Goal: Task Accomplishment & Management: Manage account settings

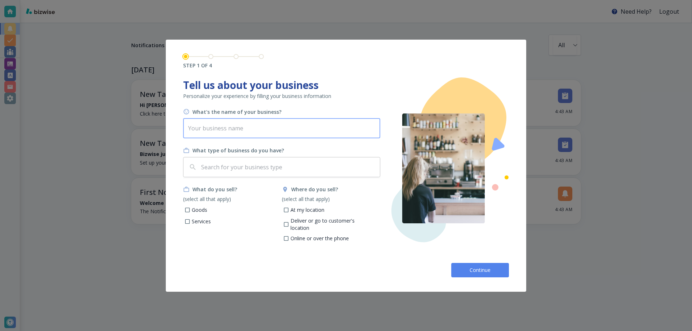
click at [262, 130] on input "text" at bounding box center [281, 128] width 197 height 20
type input "Business Name"
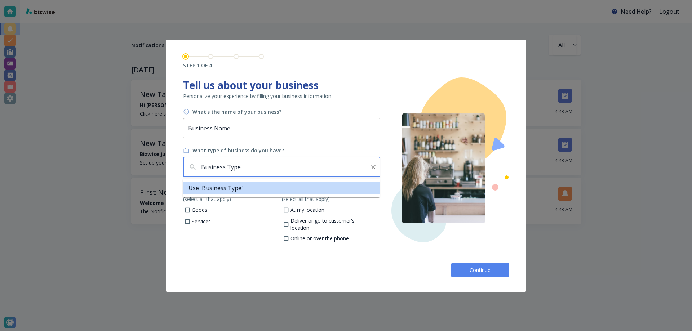
type input "Business Type"
click at [186, 209] on input "Goods" at bounding box center [187, 211] width 6 height 6
checkbox input "true"
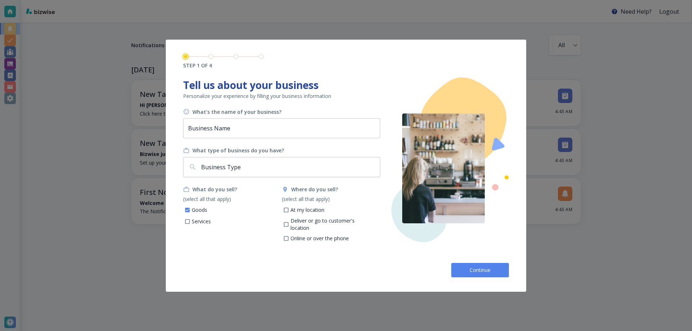
click at [187, 219] on span at bounding box center [187, 222] width 6 height 6
click at [187, 219] on input "Services" at bounding box center [187, 222] width 6 height 6
checkbox input "true"
click at [288, 210] on input "At my location" at bounding box center [286, 211] width 6 height 6
checkbox input "true"
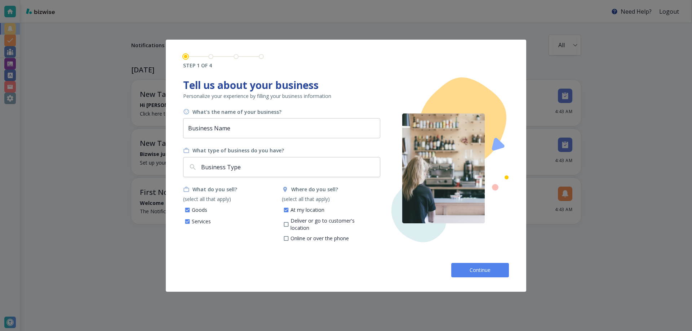
click at [288, 222] on input "Deliver or go to customer's location" at bounding box center [286, 225] width 6 height 6
checkbox input "true"
drag, startPoint x: 286, startPoint y: 232, endPoint x: 326, endPoint y: 237, distance: 39.6
click at [286, 237] on input "Online or over the phone" at bounding box center [286, 240] width 6 height 6
checkbox input "true"
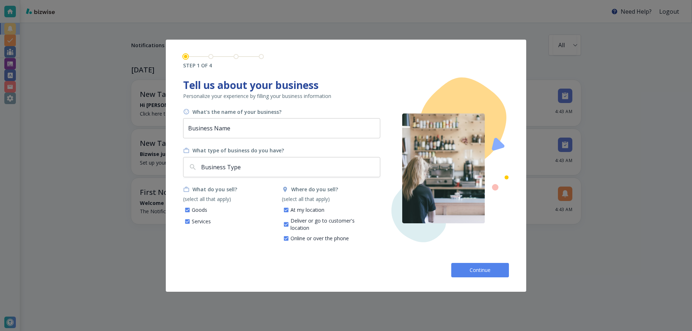
click at [460, 267] on button "Continue" at bounding box center [480, 270] width 58 height 14
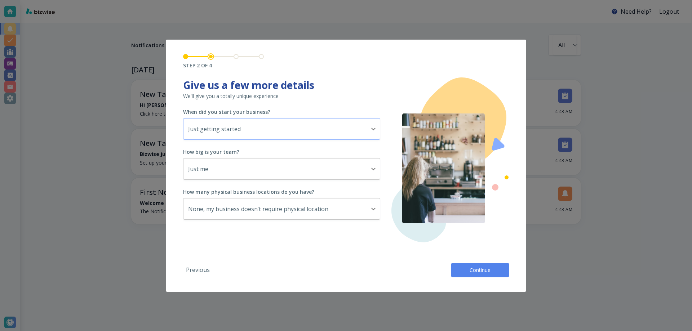
click at [240, 0] on body "Need Help? Logout Notifications All all ​ TODAY New Tasks • 1 minute ago Hi Ken…" at bounding box center [346, 0] width 692 height 0
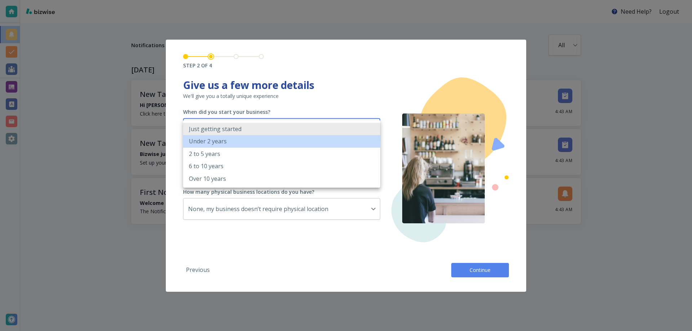
click at [240, 142] on li "Under 2 years" at bounding box center [281, 141] width 197 height 12
type input "UNDER_2_YEARS"
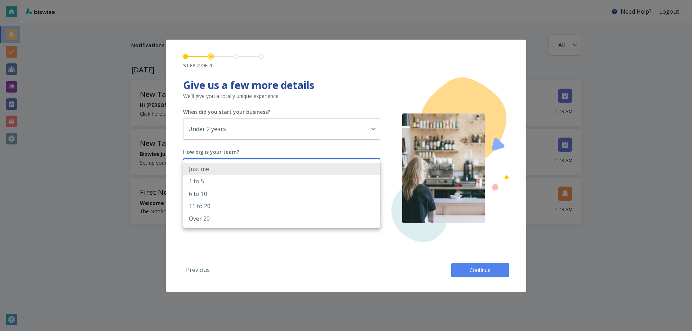
click at [235, 0] on body "Need Help? Logout Notifications All all ​ TODAY New Tasks • 1 minute ago Hi Ken…" at bounding box center [346, 0] width 692 height 0
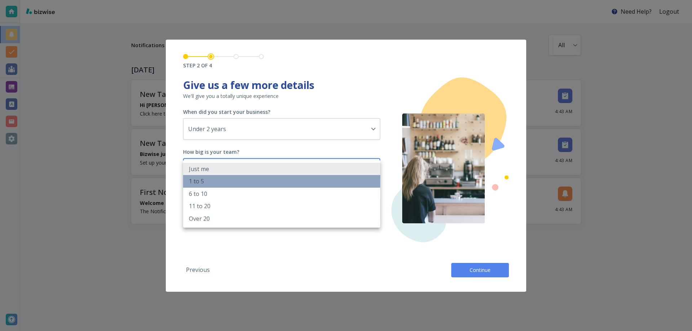
click at [233, 182] on li "1 to 5" at bounding box center [281, 181] width 197 height 12
type input "2_TO_5"
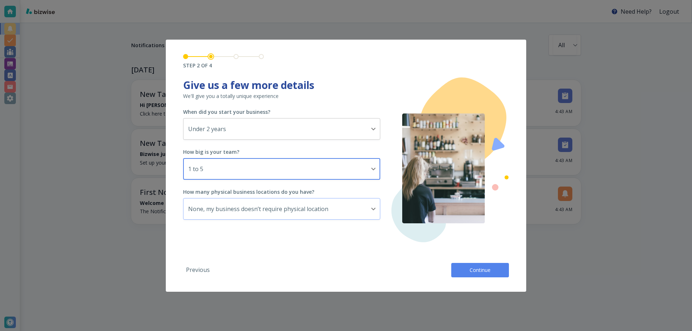
click at [223, 0] on body "Need Help? Logout Notifications All all ​ TODAY New Tasks • 1 minute ago Hi Ken…" at bounding box center [346, 0] width 692 height 0
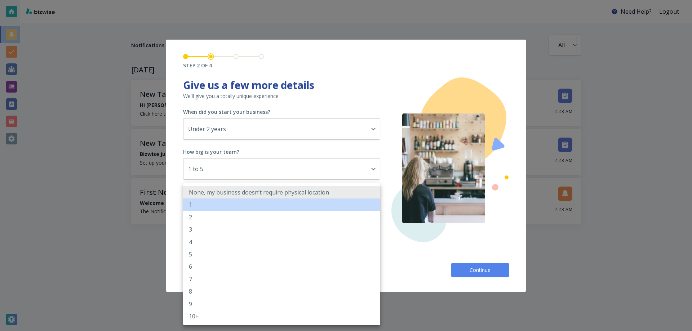
click at [222, 206] on li "1" at bounding box center [281, 205] width 197 height 12
type input "1"
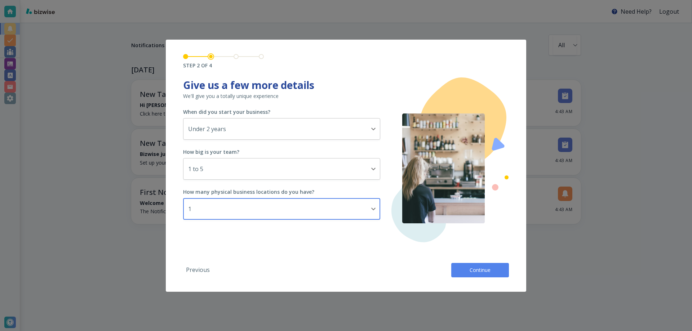
click at [474, 273] on span "Continue" at bounding box center [479, 270] width 23 height 7
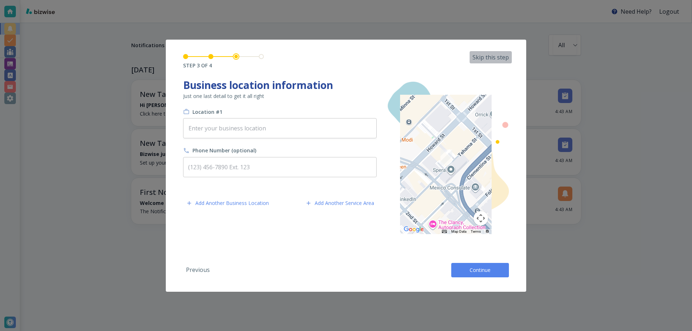
click at [484, 58] on p "Skip this step" at bounding box center [490, 57] width 36 height 8
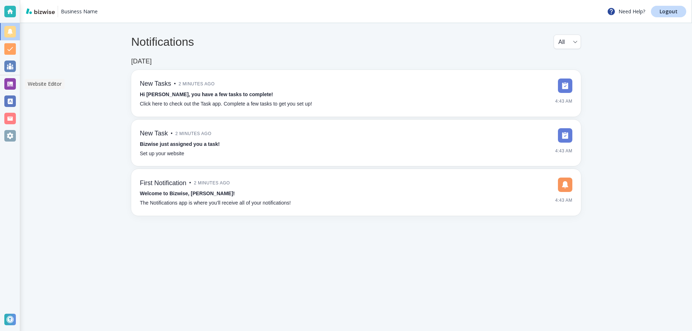
click at [10, 82] on div at bounding box center [10, 84] width 12 height 12
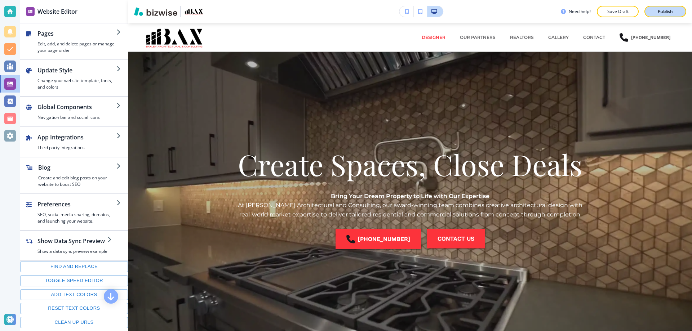
click at [648, 14] on button "Publish" at bounding box center [665, 12] width 42 height 12
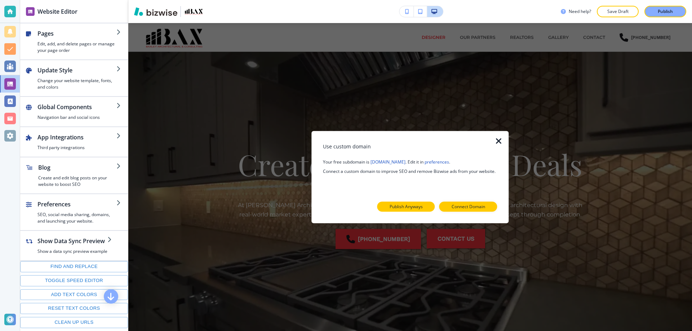
click at [410, 204] on p "Publish Anyways" at bounding box center [405, 207] width 33 height 6
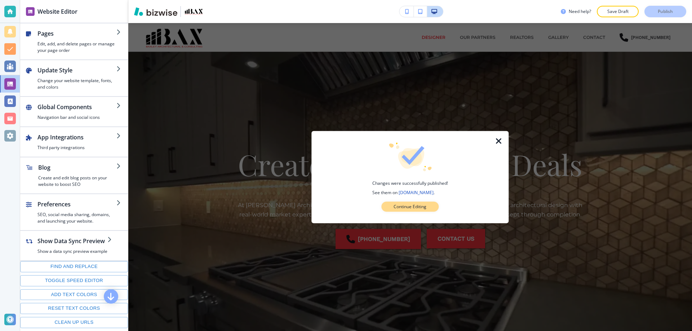
click at [421, 203] on button "Continue Editing" at bounding box center [409, 207] width 57 height 10
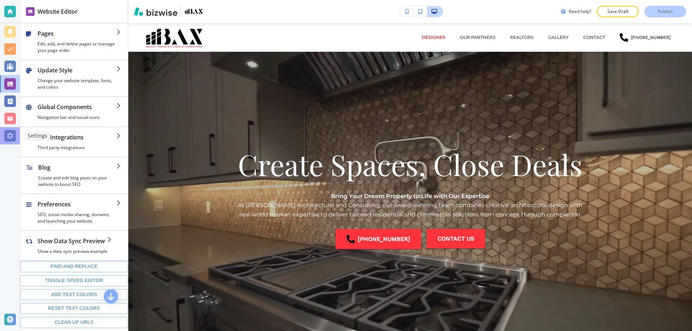
click at [13, 137] on div at bounding box center [10, 136] width 12 height 12
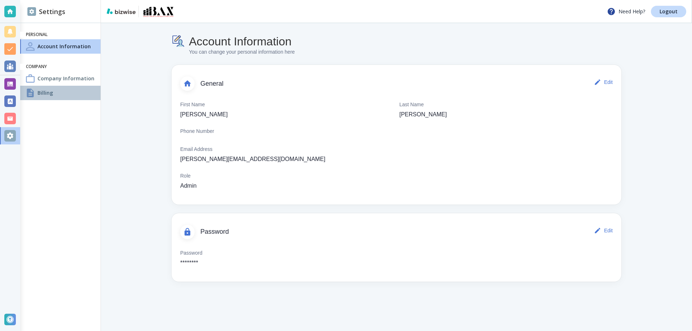
click at [56, 98] on div "Billing" at bounding box center [60, 93] width 80 height 14
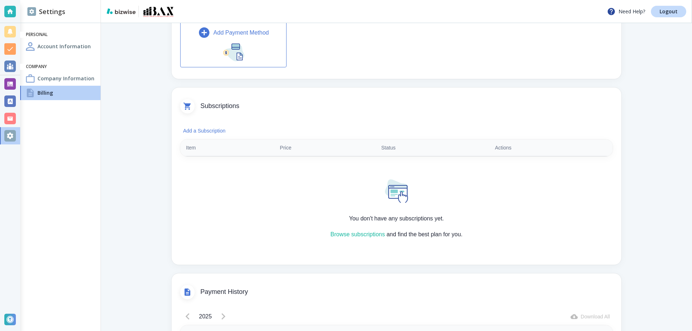
scroll to position [108, 0]
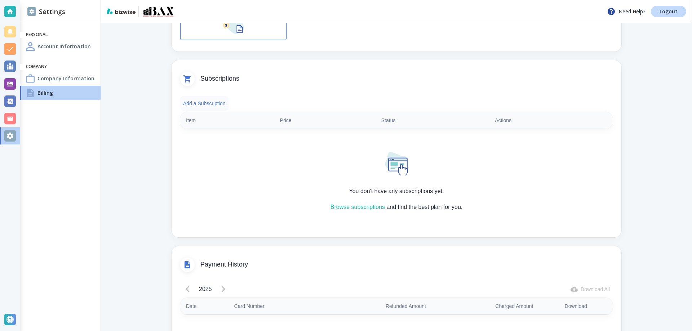
click at [211, 107] on button "Add a Subscription" at bounding box center [204, 103] width 48 height 14
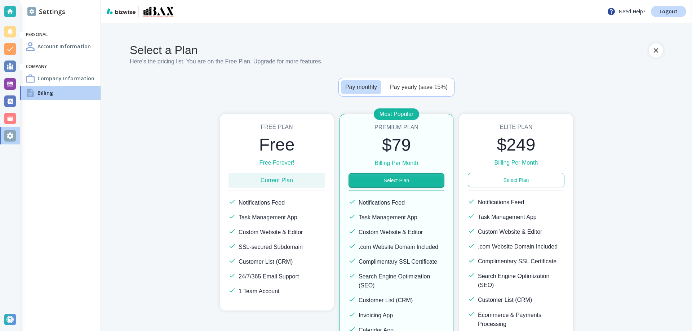
click at [407, 182] on button "Select Plan" at bounding box center [396, 180] width 96 height 14
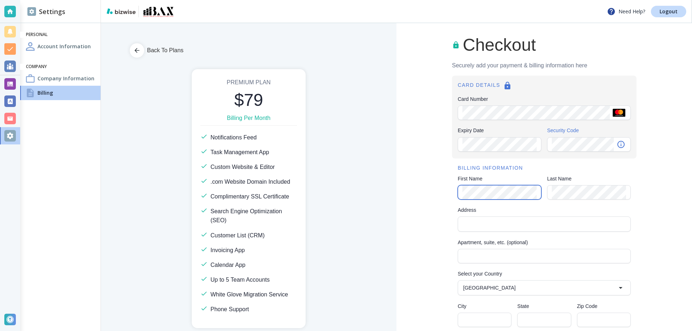
click at [442, 192] on div "Checkout Securely add your payment & billing information here CARD DETAILS Card…" at bounding box center [543, 258] width 295 height 470
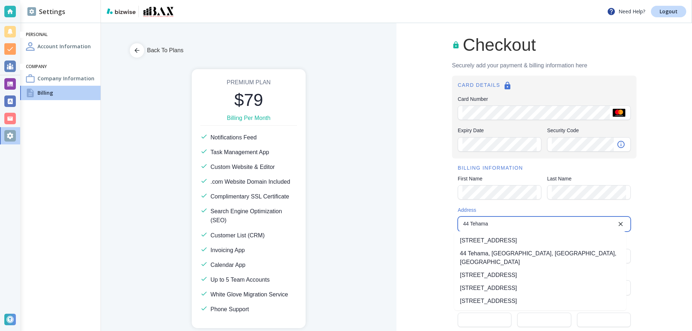
click at [498, 238] on li "44 Tehama Street, San Francisco, CA, USA" at bounding box center [540, 240] width 172 height 13
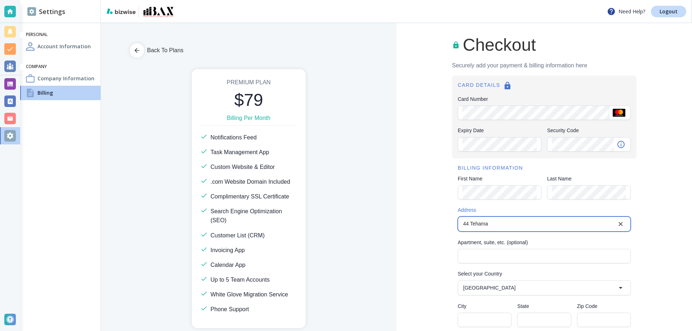
type input "44 Tehama Street"
type input "United States"
type input "San Francisco"
type input "CA"
type input "94105"
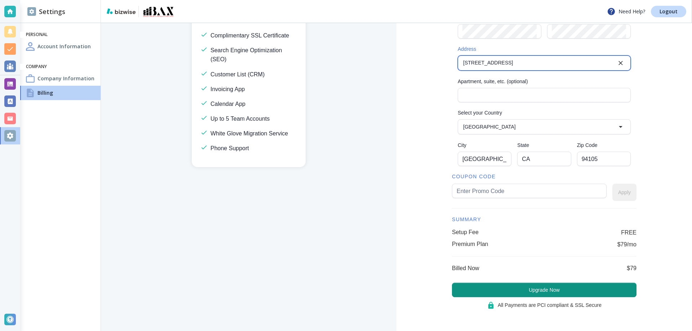
scroll to position [162, 0]
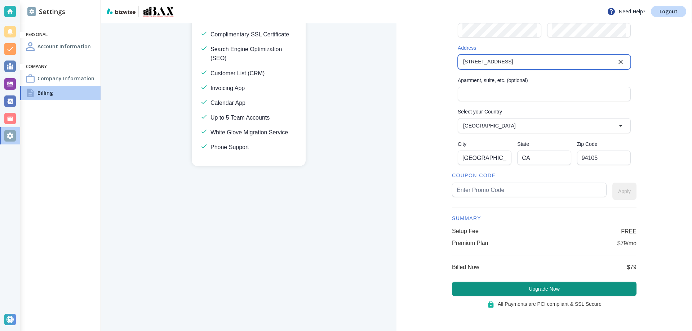
type input "44 Tehama Street"
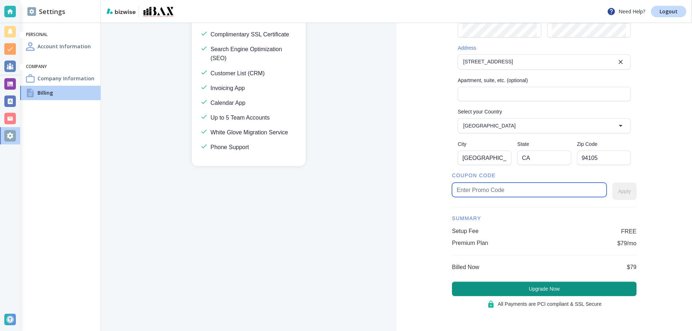
click at [466, 193] on input "text" at bounding box center [528, 190] width 145 height 14
type input "kendall70"
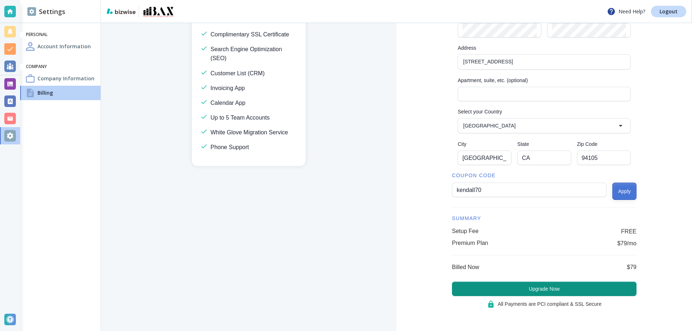
click at [626, 196] on button "Apply" at bounding box center [624, 191] width 24 height 17
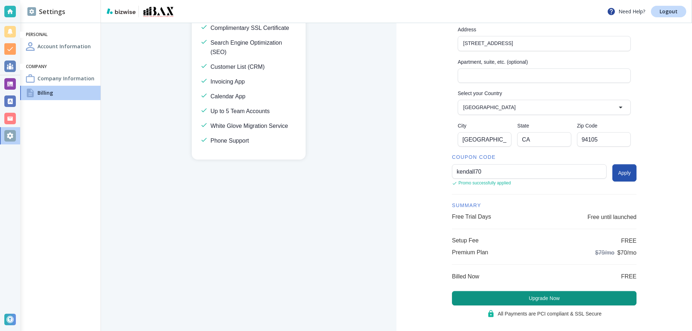
scroll to position [190, 0]
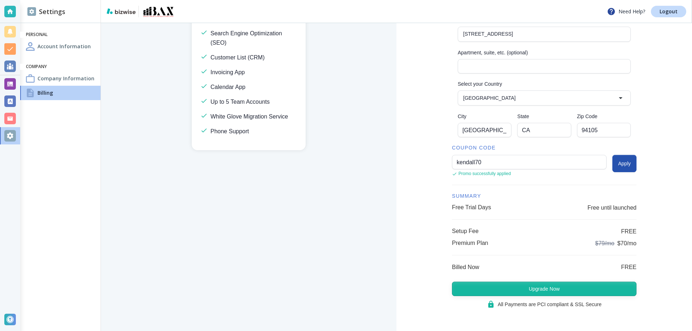
click at [534, 287] on button "Upgrade Now" at bounding box center [544, 289] width 184 height 14
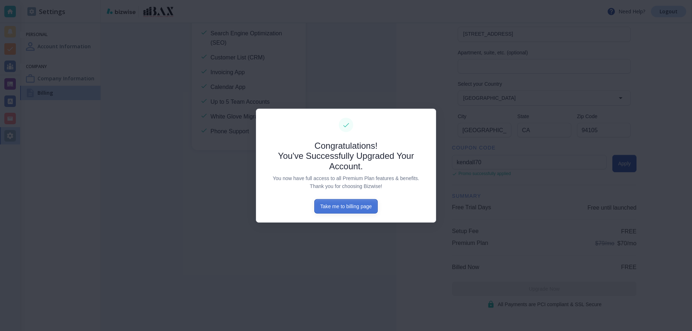
click at [364, 207] on button "Take me to billing page" at bounding box center [345, 206] width 63 height 14
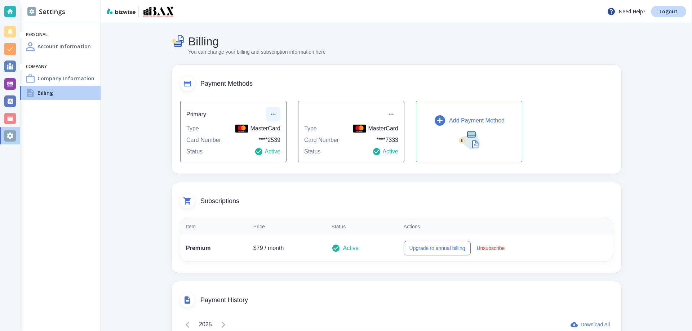
click at [270, 113] on icon "button" at bounding box center [273, 114] width 7 height 7
click at [284, 145] on li "Remove payment method" at bounding box center [303, 144] width 72 height 12
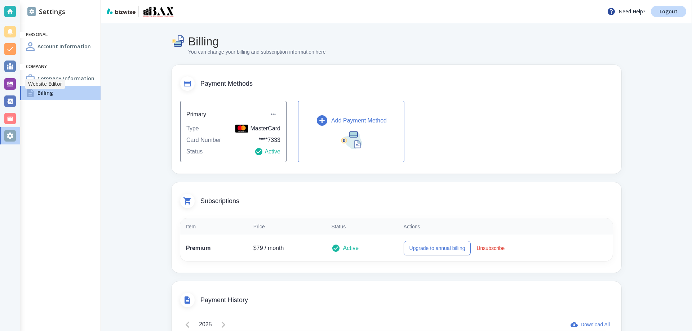
click at [8, 80] on div at bounding box center [10, 84] width 12 height 12
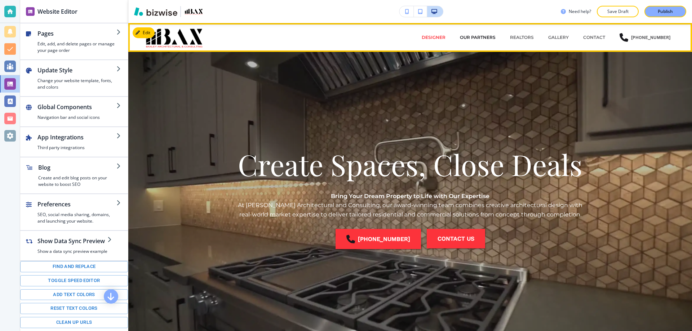
click at [473, 37] on p "OUR PARTNERS" at bounding box center [478, 37] width 36 height 6
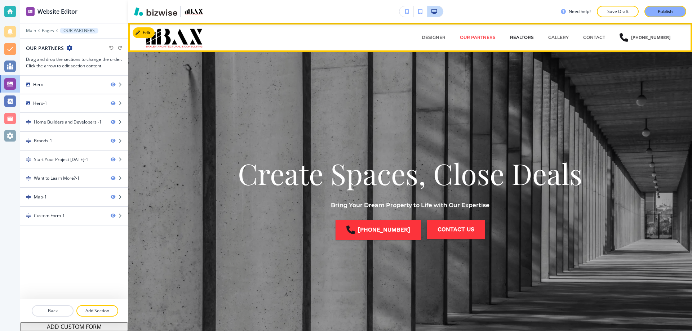
click at [523, 35] on p "REALTORS" at bounding box center [522, 37] width 24 height 6
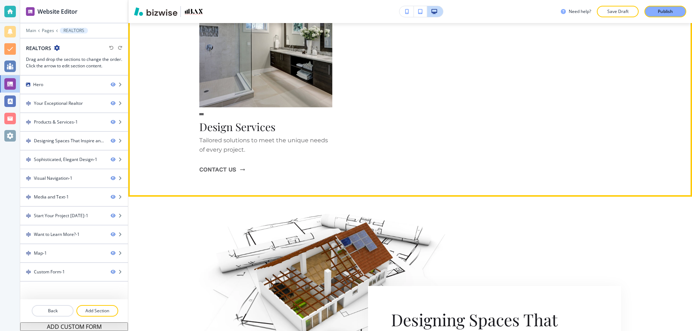
scroll to position [901, 0]
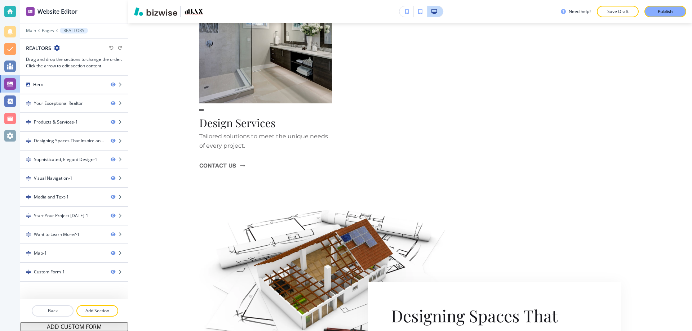
drag, startPoint x: 686, startPoint y: 127, endPoint x: 687, endPoint y: 144, distance: 16.6
click at [687, 144] on div "Edit DESIGNER OUR PARTNERS REALTORS GALLERY CONTACT (480) 644-9314 Edit Excepti…" at bounding box center [410, 177] width 564 height 308
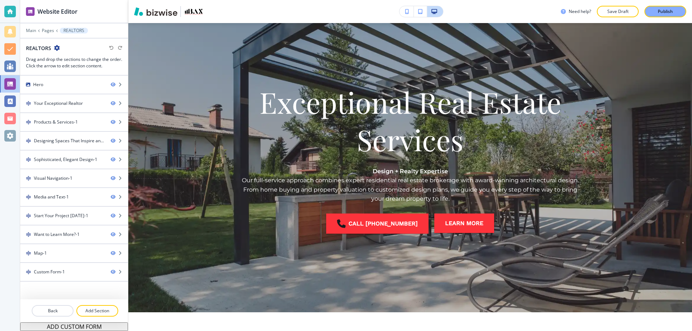
scroll to position [0, 0]
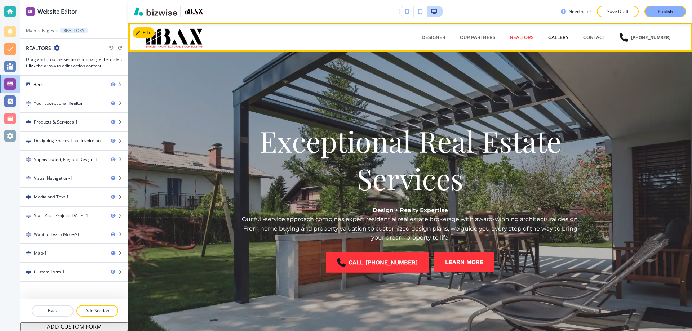
click at [567, 36] on p "GALLERY" at bounding box center [558, 37] width 21 height 6
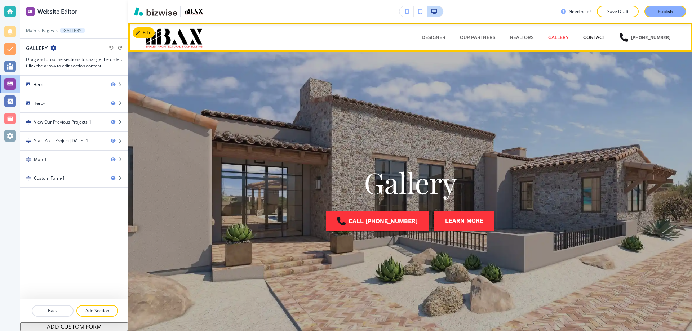
click at [594, 35] on p "CONTACT" at bounding box center [594, 37] width 22 height 6
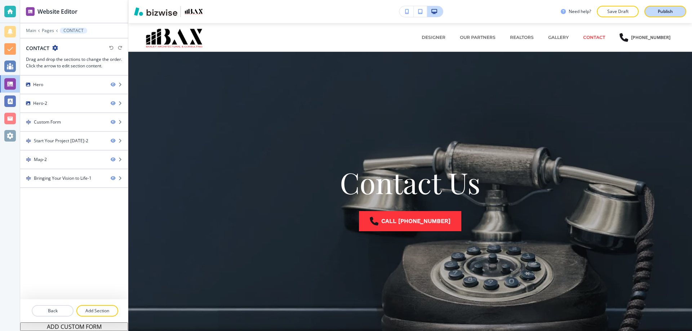
click at [646, 12] on button "Publish" at bounding box center [665, 12] width 42 height 12
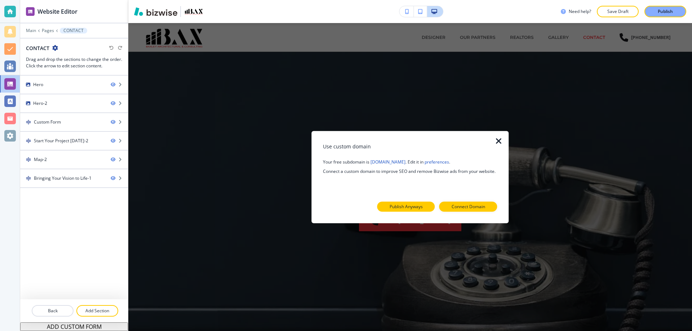
click at [410, 204] on p "Publish Anyways" at bounding box center [405, 207] width 33 height 6
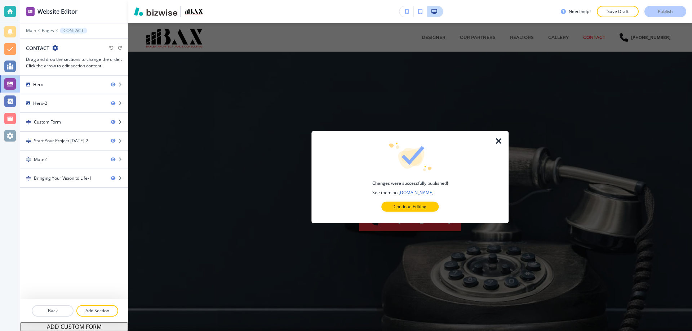
click at [411, 206] on p "Continue Editing" at bounding box center [409, 207] width 33 height 6
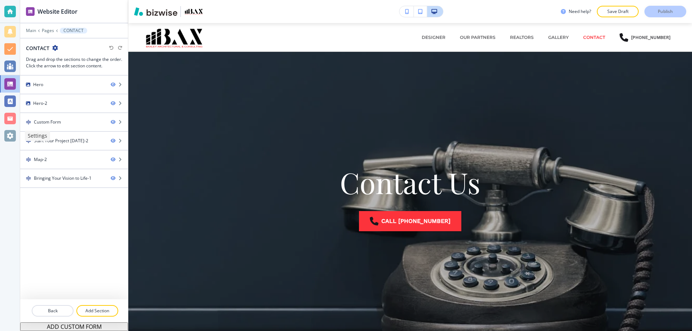
click at [9, 131] on div at bounding box center [10, 136] width 12 height 12
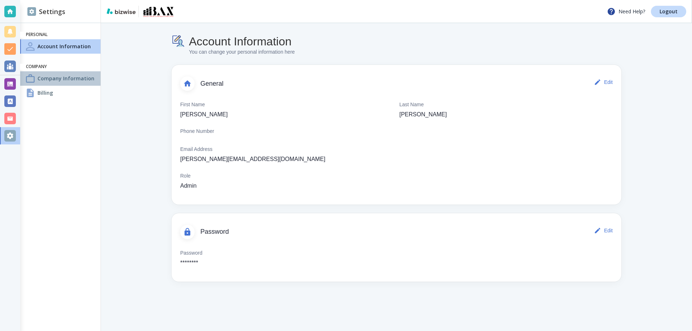
click at [45, 82] on h4 "Company Information" at bounding box center [65, 79] width 57 height 8
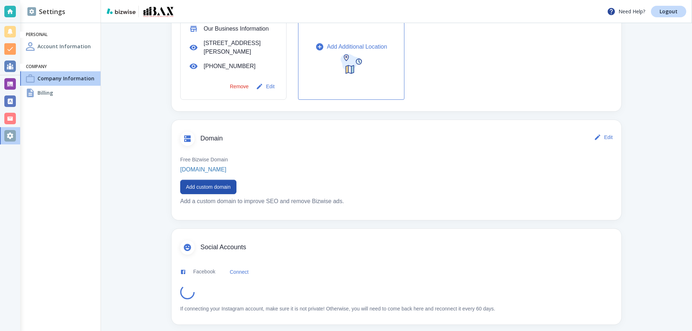
scroll to position [288, 0]
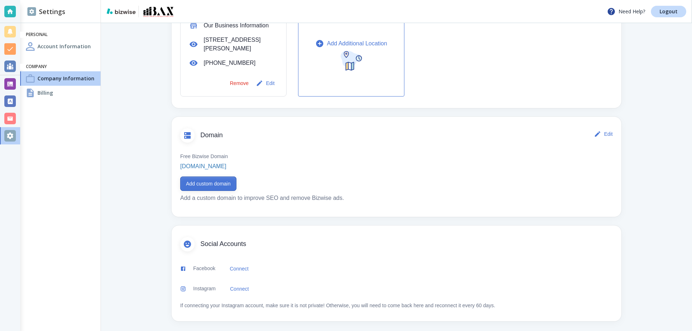
click at [204, 180] on button "Add custom domain" at bounding box center [208, 184] width 56 height 14
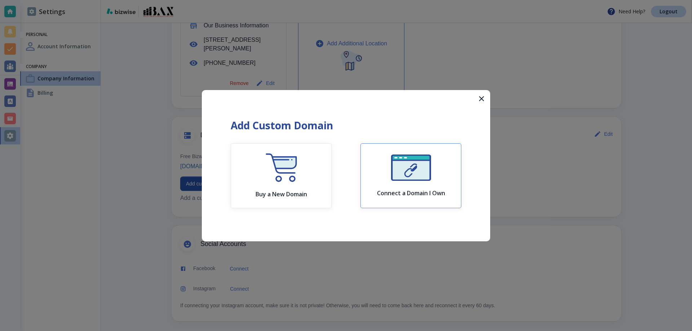
click at [393, 186] on div "Connect a Domain I Own" at bounding box center [411, 176] width 68 height 42
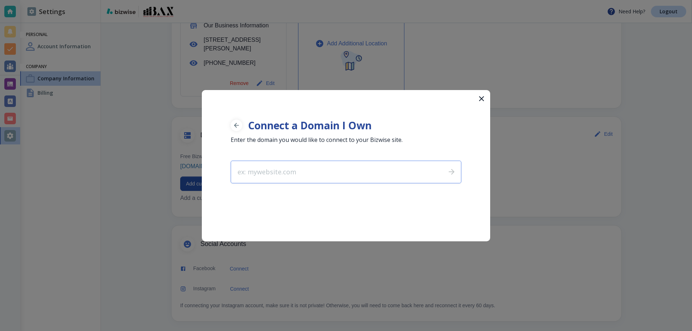
type input "[DOMAIN_NAME]"
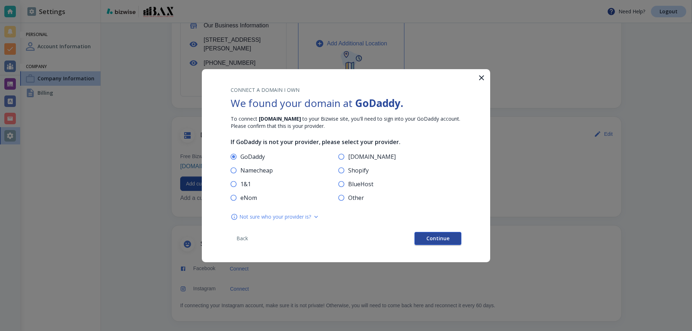
click at [444, 237] on span "Continue" at bounding box center [437, 238] width 23 height 5
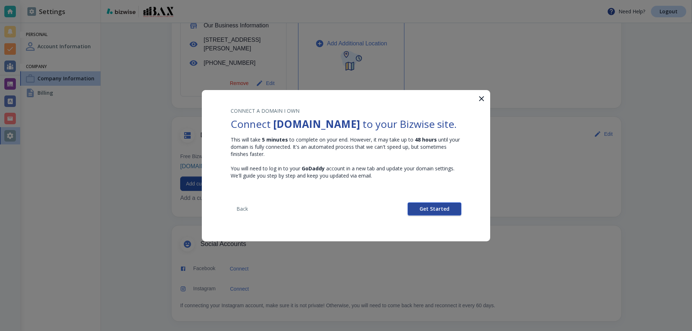
click at [437, 206] on span "Get Started" at bounding box center [434, 208] width 30 height 5
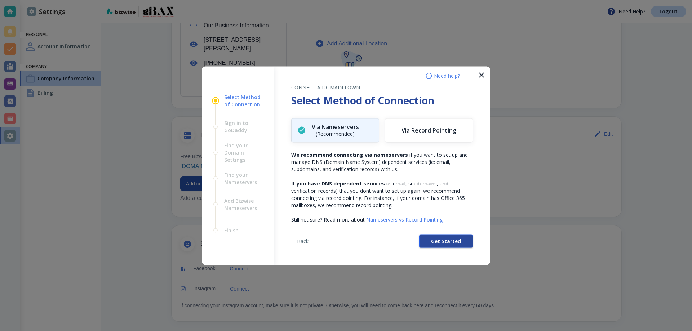
click at [433, 237] on button "Get Started" at bounding box center [446, 241] width 54 height 13
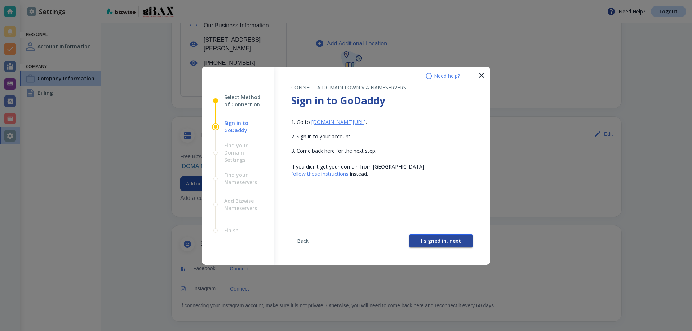
click at [427, 239] on span "I signed in, next" at bounding box center [441, 241] width 40 height 5
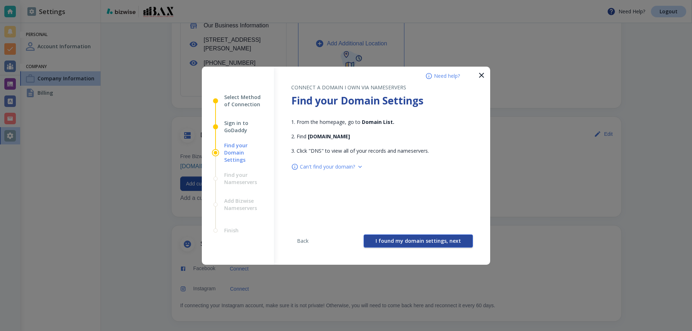
click at [413, 242] on span "I found my domain settings, next" at bounding box center [417, 241] width 85 height 5
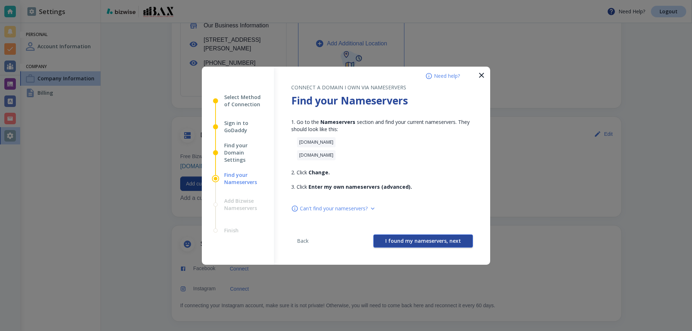
click at [417, 239] on span "I found my nameservers, next" at bounding box center [423, 241] width 76 height 5
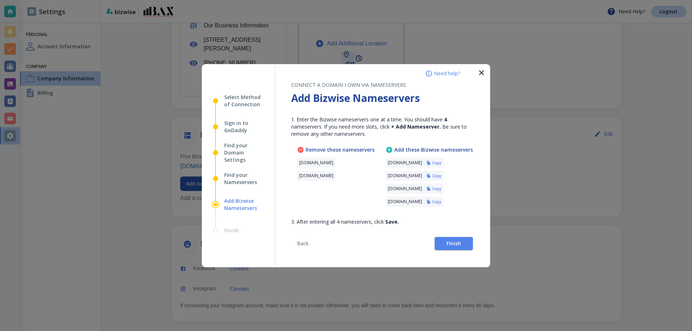
click at [441, 163] on h6 "Copy" at bounding box center [436, 162] width 9 height 5
click at [457, 242] on span "Finish" at bounding box center [453, 243] width 14 height 5
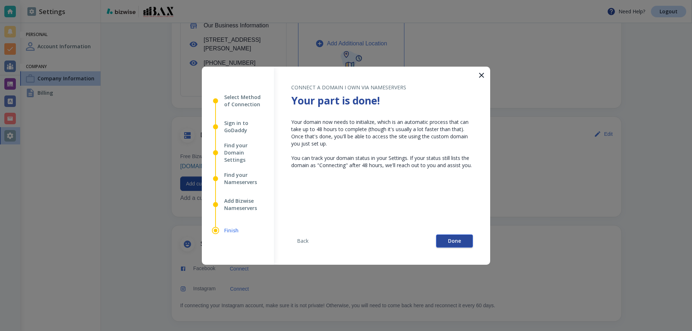
click at [455, 236] on button "Done" at bounding box center [454, 241] width 37 height 13
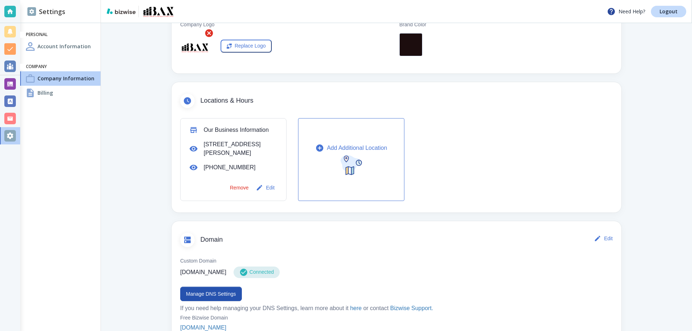
scroll to position [324, 0]
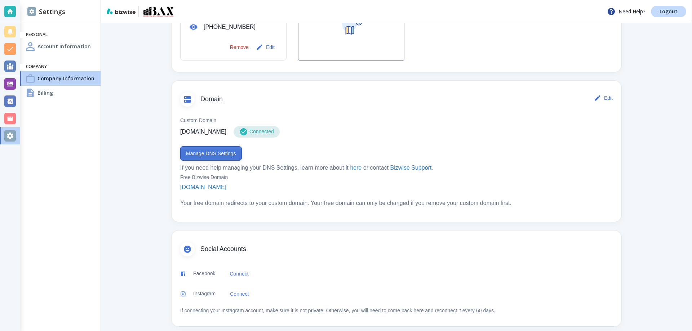
click at [206, 148] on button "Manage DNS Settings" at bounding box center [211, 153] width 62 height 14
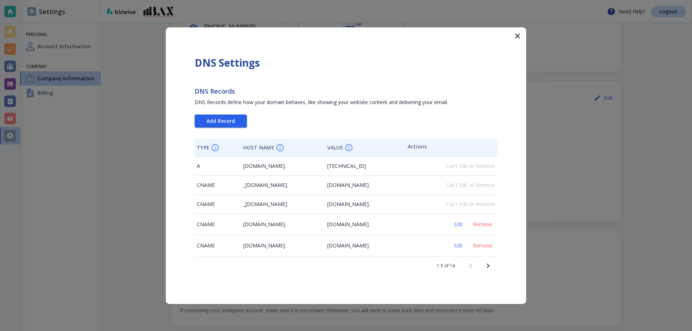
drag, startPoint x: 241, startPoint y: 119, endPoint x: 237, endPoint y: 119, distance: 3.6
click at [241, 119] on button "Add Record" at bounding box center [221, 121] width 52 height 13
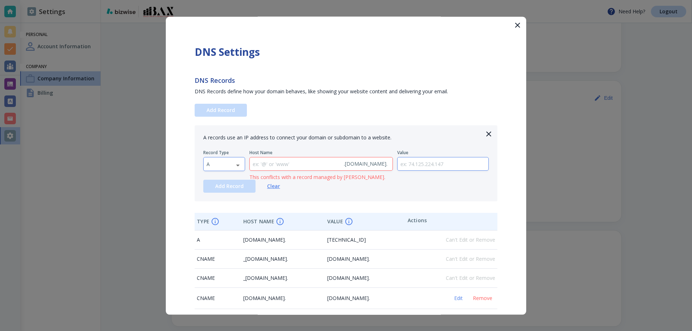
click at [216, 0] on body "Need Help? Logout Settings Personal Account Information Company Company Informa…" at bounding box center [346, 0] width 692 height 0
click at [218, 210] on li "TXT" at bounding box center [224, 210] width 41 height 12
type input "TXT"
click at [398, 167] on input "text" at bounding box center [442, 163] width 91 height 13
paste input "google-site-verification=IRpMWSFrhGuV1l-etCe2GF2JZFyqQLmGOCTbaCkthPo"
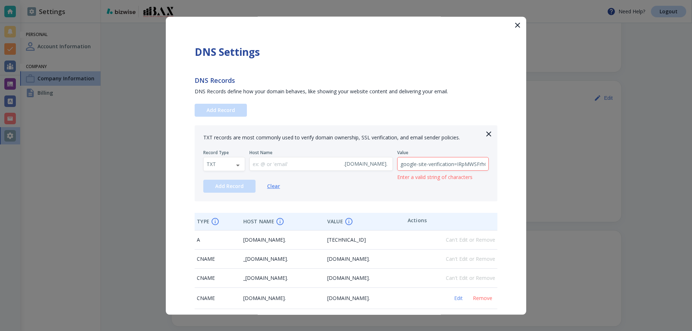
scroll to position [0, 92]
type input "google-site-verification=IRpMWSFrhGuV1l-etCe2GF2JZFyqQLmGOCTbaCkthPo"
click at [238, 186] on span "Add Record" at bounding box center [229, 186] width 28 height 5
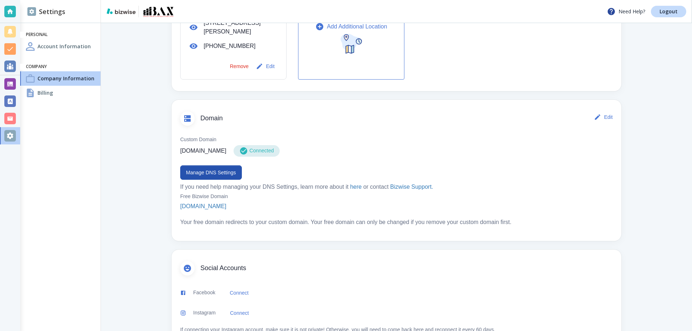
scroll to position [324, 0]
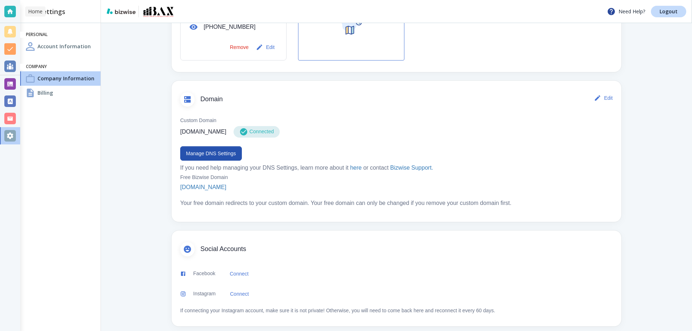
click at [6, 6] on div at bounding box center [10, 12] width 12 height 12
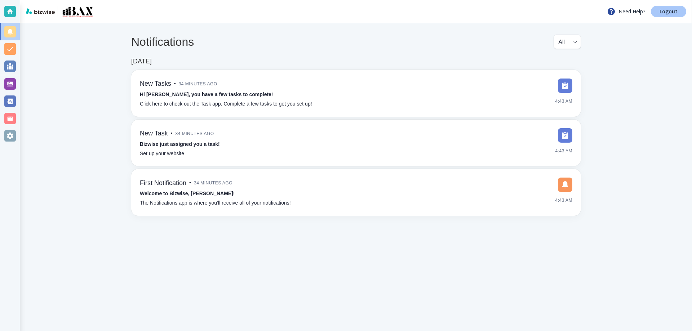
click at [656, 11] on link "Logout" at bounding box center [668, 12] width 35 height 12
